Goal: Find specific fact: Find specific fact

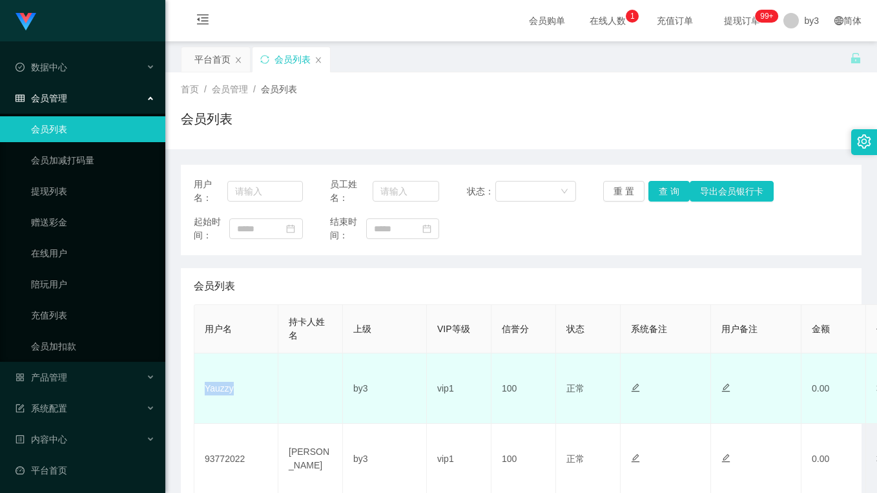
click at [224, 389] on td "Yauzzy" at bounding box center [236, 388] width 84 height 70
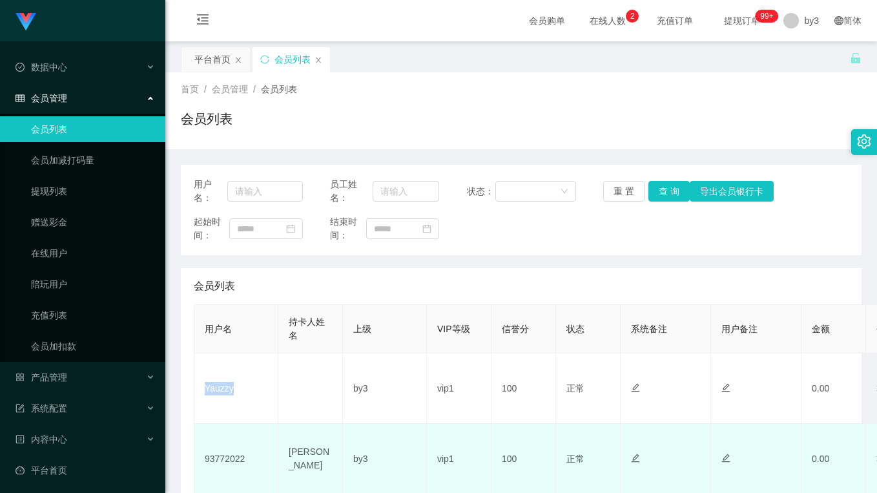
scroll to position [129, 0]
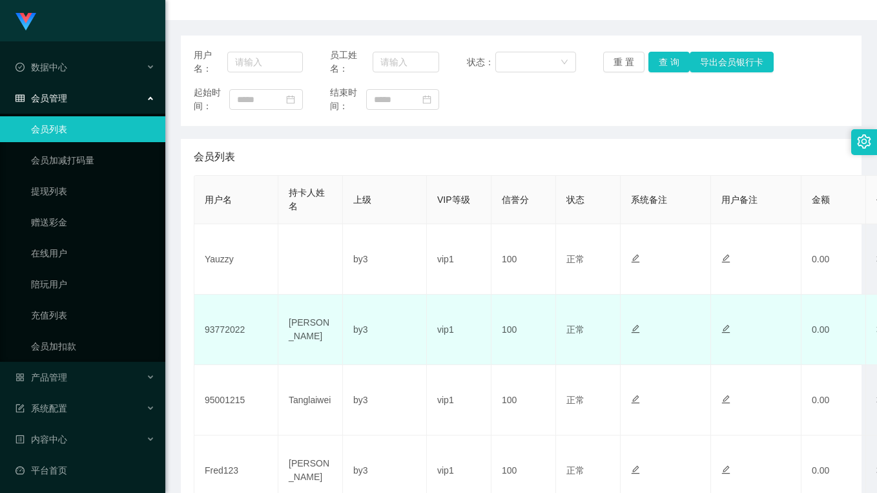
click at [224, 332] on td "93772022" at bounding box center [236, 330] width 84 height 70
copy td "93772022"
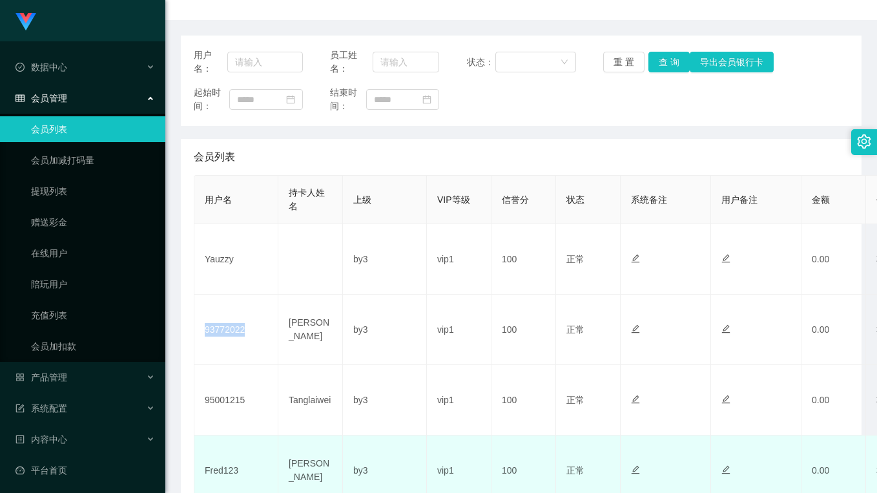
scroll to position [323, 0]
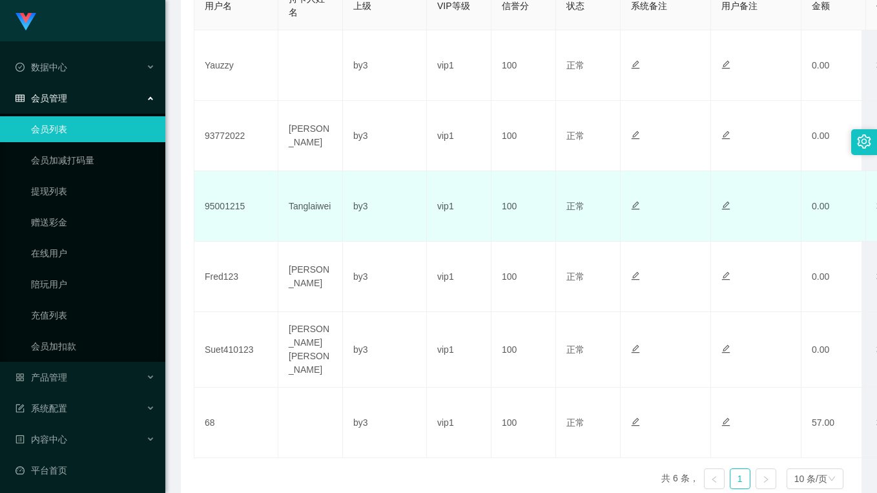
click at [227, 211] on td "95001215" at bounding box center [236, 206] width 84 height 70
copy td "95001215"
